Goal: Task Accomplishment & Management: Manage account settings

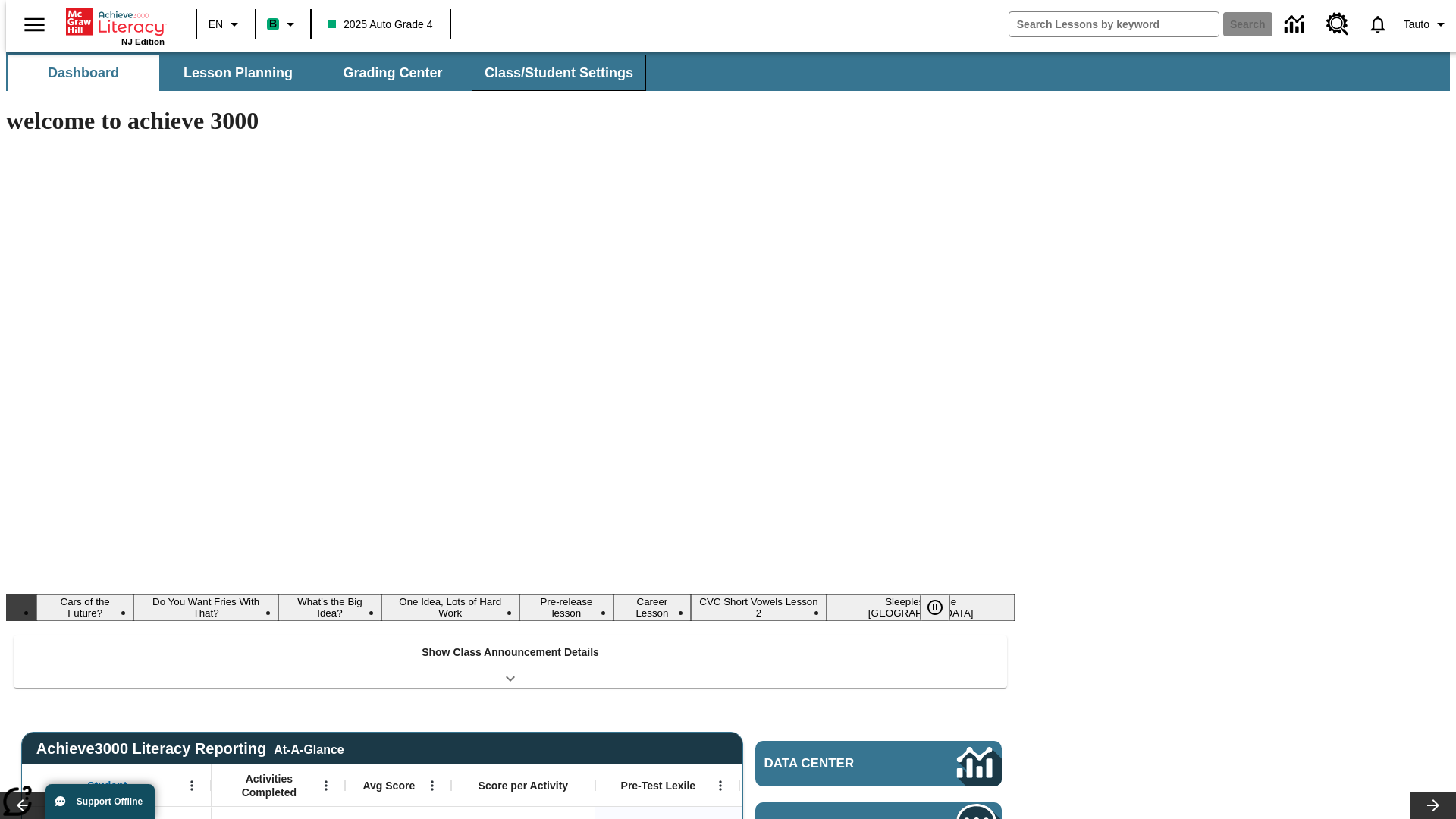
click at [551, 73] on button "Class/Student Settings" at bounding box center [558, 72] width 174 height 36
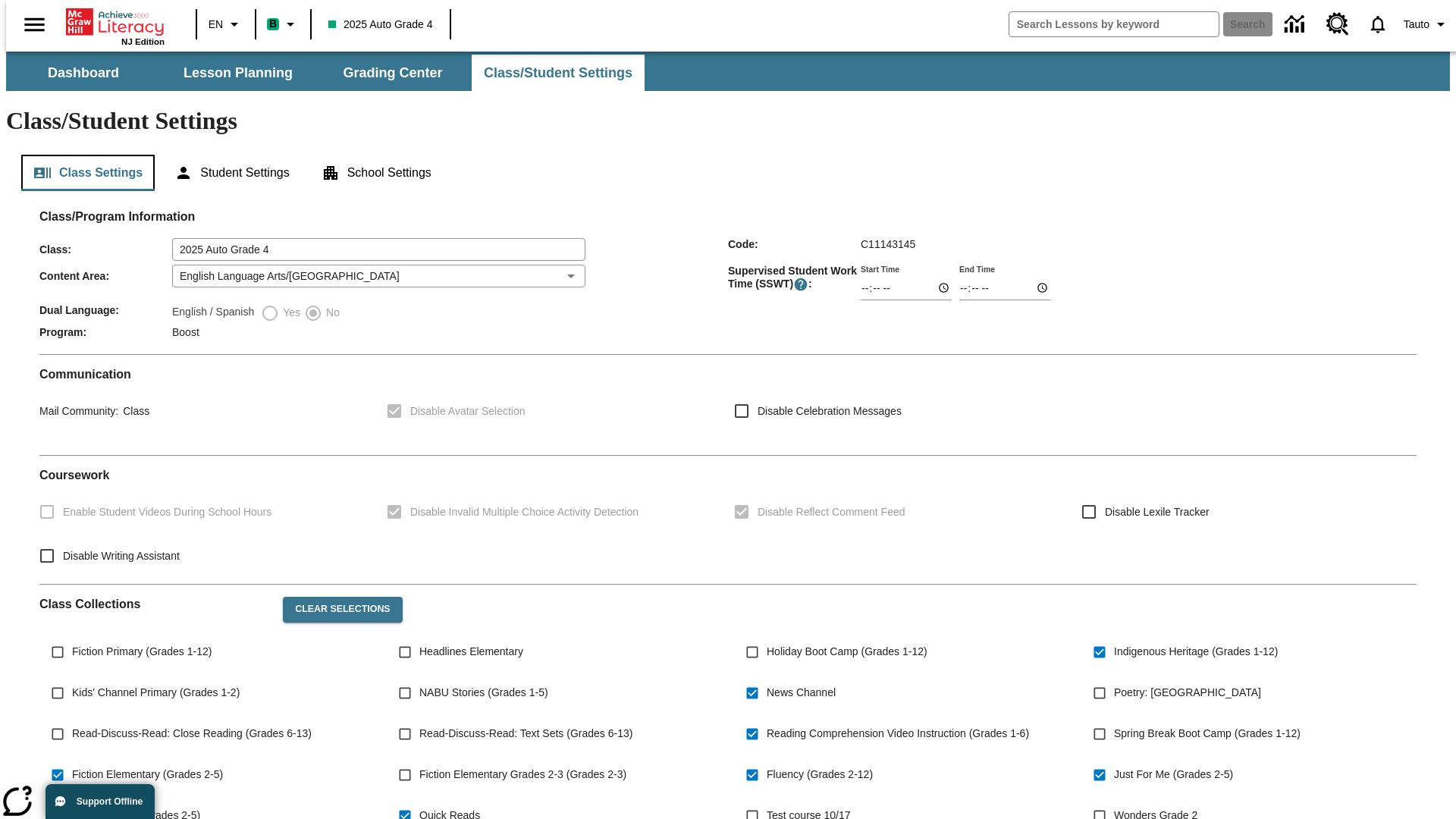
click at [82, 154] on button "Class Settings" at bounding box center [88, 172] width 134 height 36
type input "02:31"
type input "03:31"
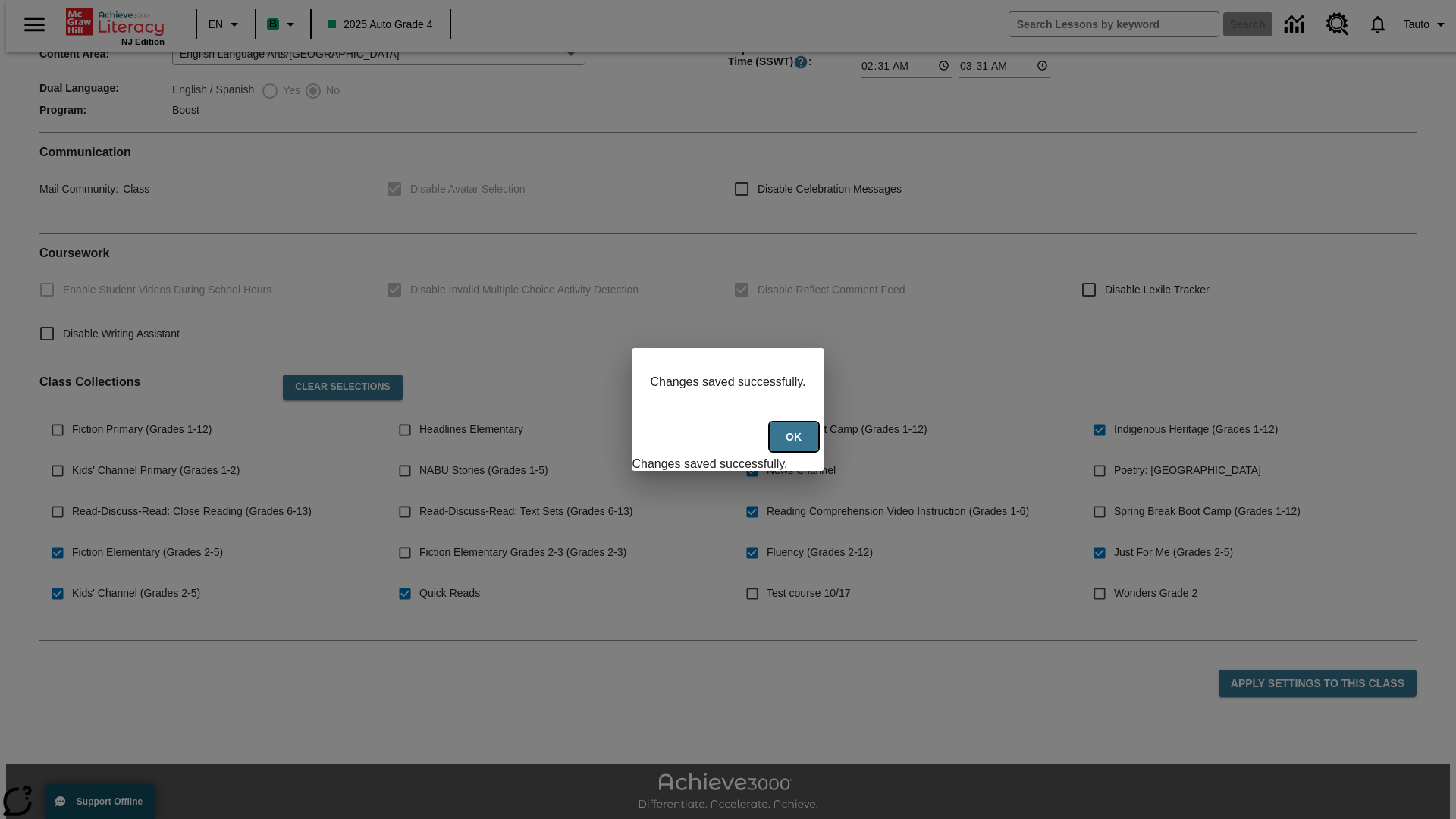
click at [796, 446] on button "Ok" at bounding box center [793, 437] width 48 height 30
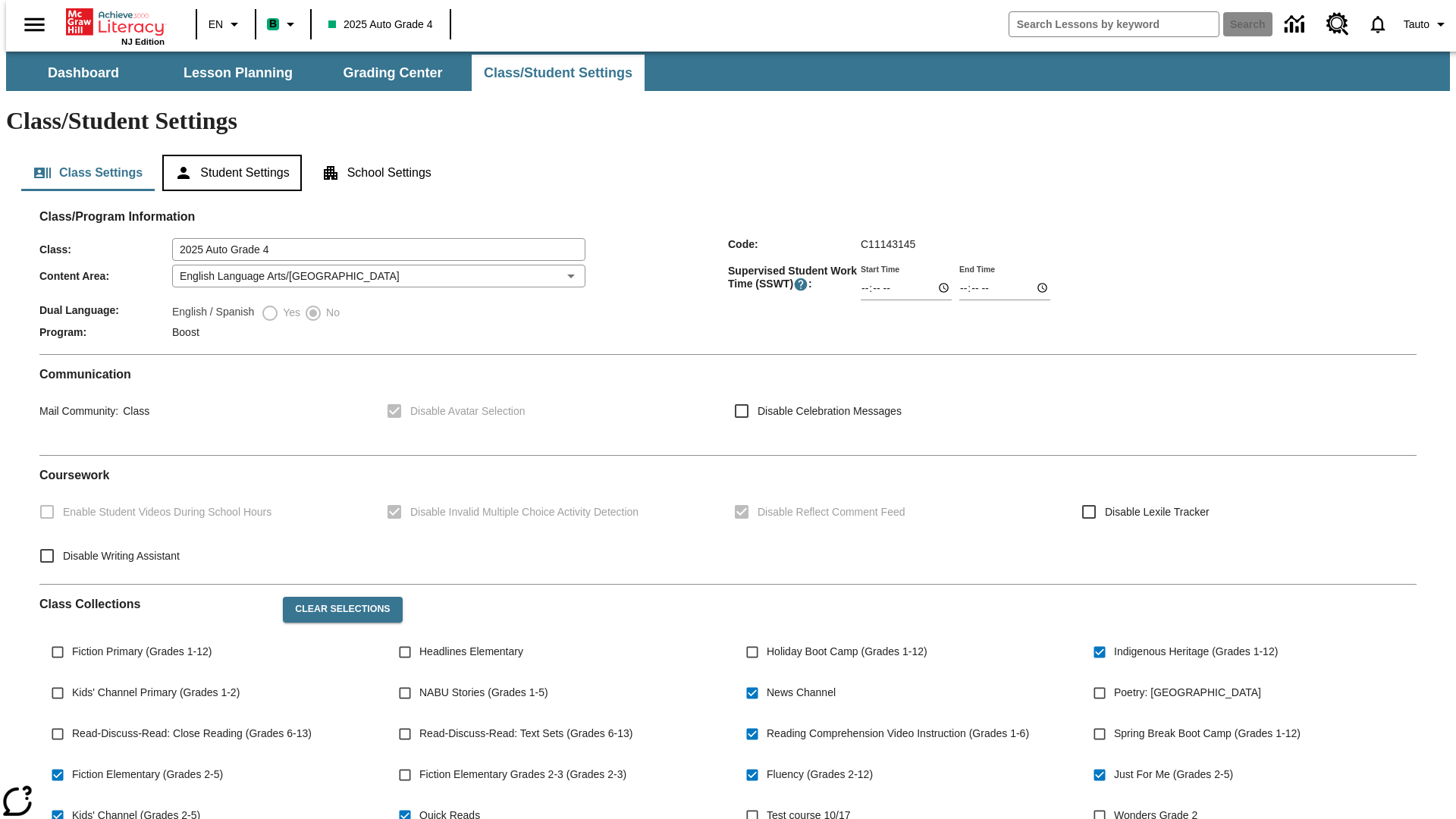
click at [228, 154] on button "Student Settings" at bounding box center [231, 172] width 139 height 36
